Goal: Information Seeking & Learning: Understand process/instructions

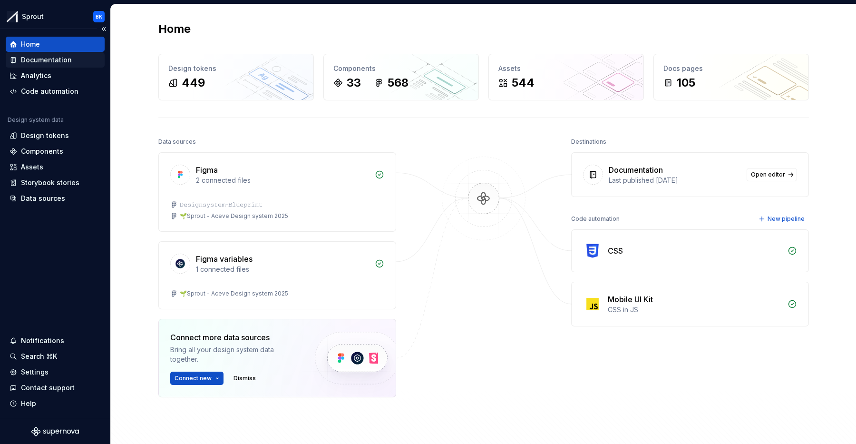
click at [54, 61] on div "Documentation" at bounding box center [46, 60] width 51 height 10
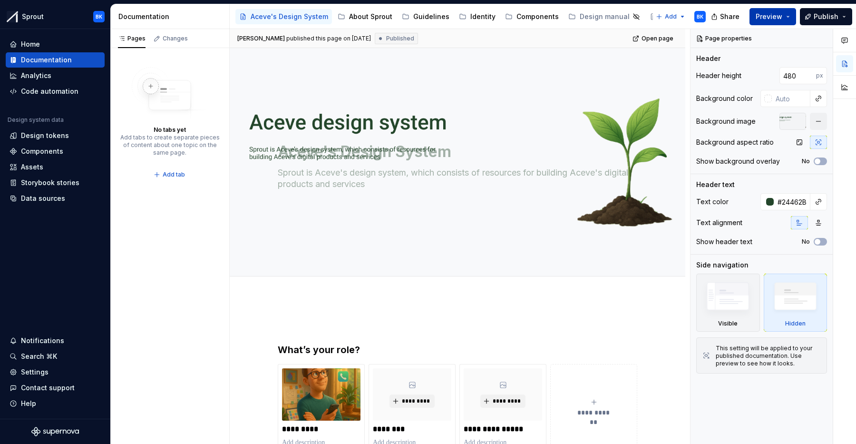
click at [771, 16] on span "Preview" at bounding box center [769, 17] width 27 height 10
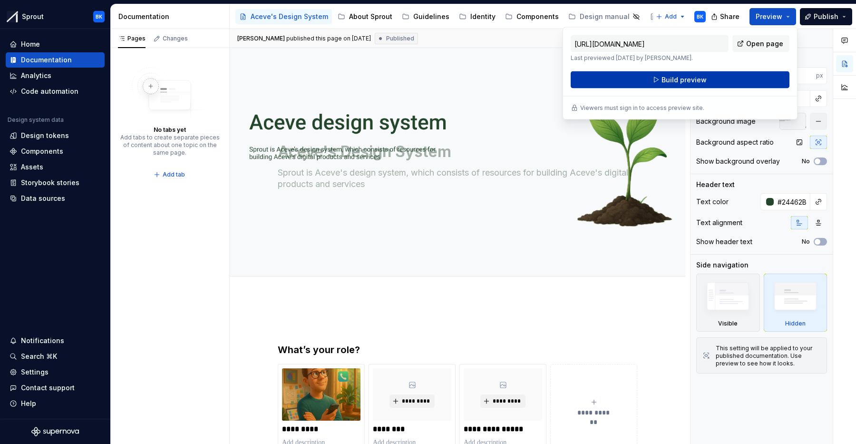
click at [725, 82] on button "Build preview" at bounding box center [680, 79] width 219 height 17
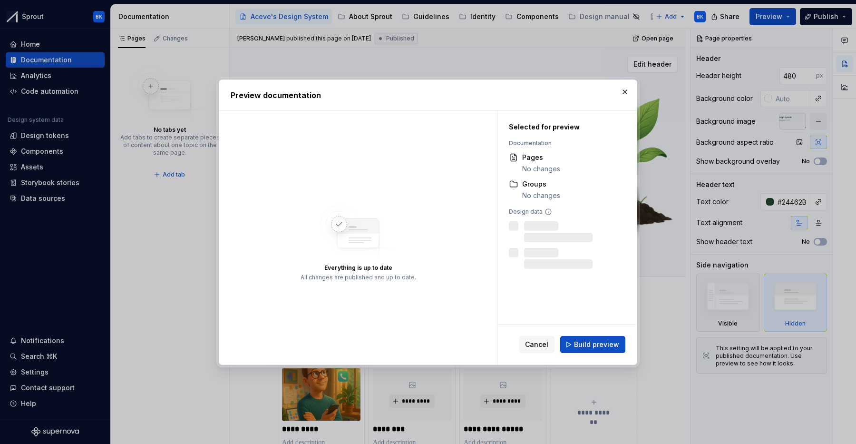
drag, startPoint x: 624, startPoint y: 90, endPoint x: 636, endPoint y: 86, distance: 13.7
click at [624, 90] on button "button" at bounding box center [624, 91] width 13 height 13
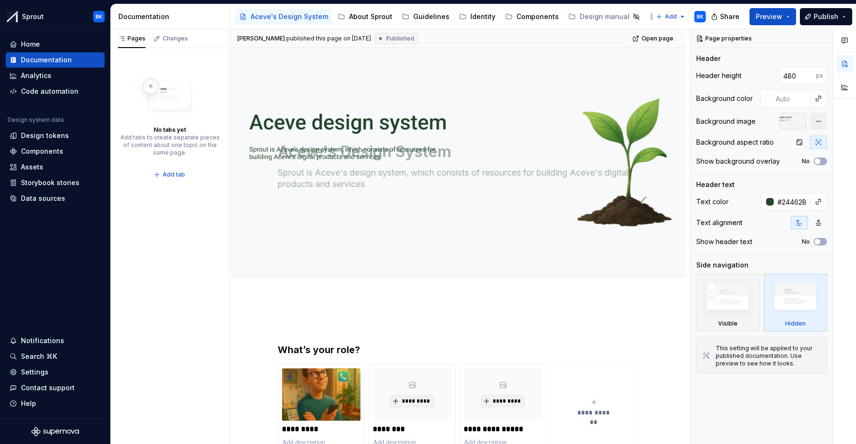
drag, startPoint x: 776, startPoint y: 16, endPoint x: 769, endPoint y: 26, distance: 11.9
click at [776, 16] on span "Preview" at bounding box center [769, 17] width 27 height 10
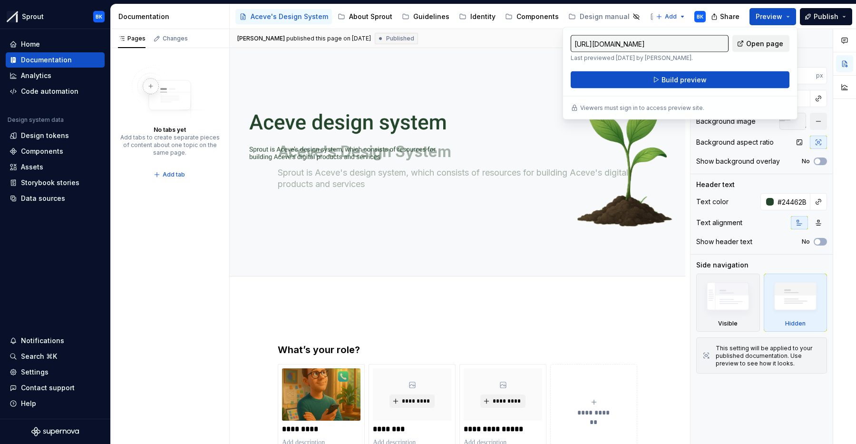
click at [744, 42] on link "Open page" at bounding box center [761, 43] width 57 height 17
type textarea "*"
